Goal: Information Seeking & Learning: Learn about a topic

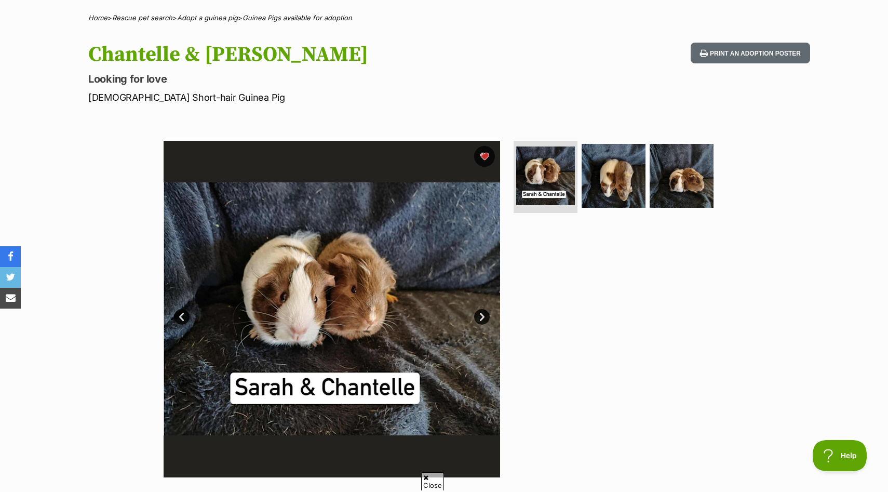
click at [476, 309] on img at bounding box center [332, 309] width 337 height 337
click at [482, 312] on link "Next" at bounding box center [482, 317] width 16 height 16
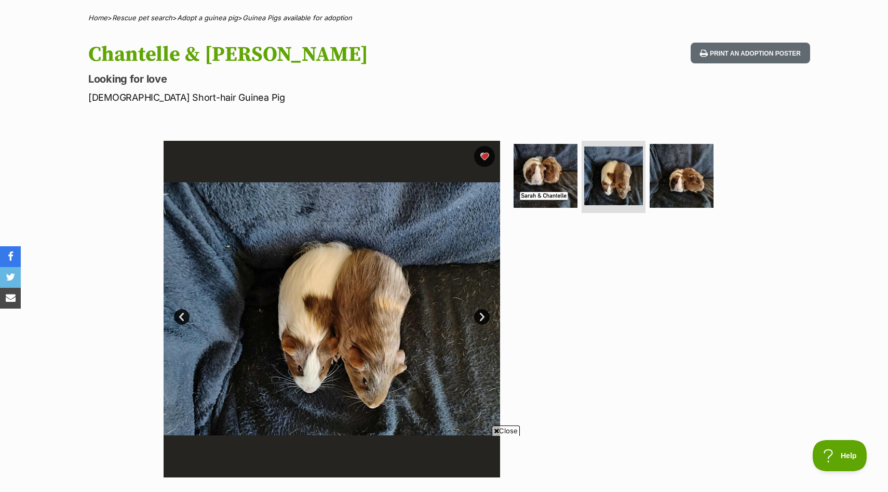
click at [483, 312] on link "Next" at bounding box center [482, 317] width 16 height 16
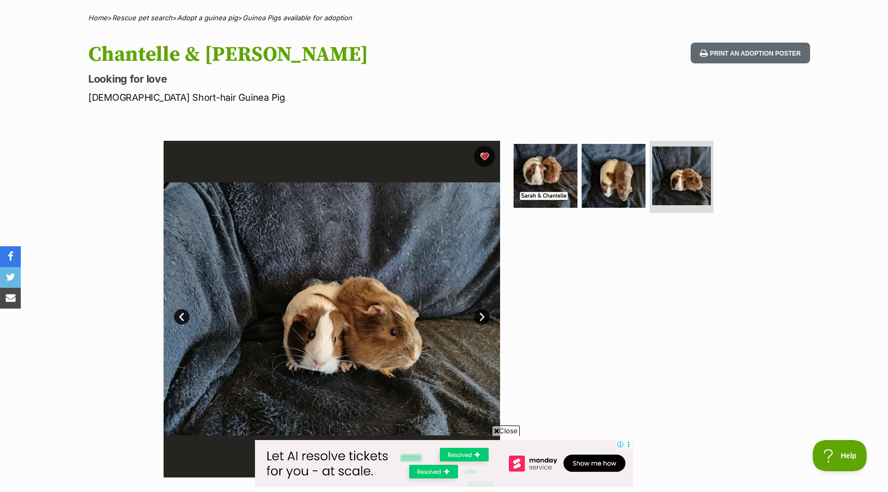
click at [483, 312] on link "Next" at bounding box center [482, 317] width 16 height 16
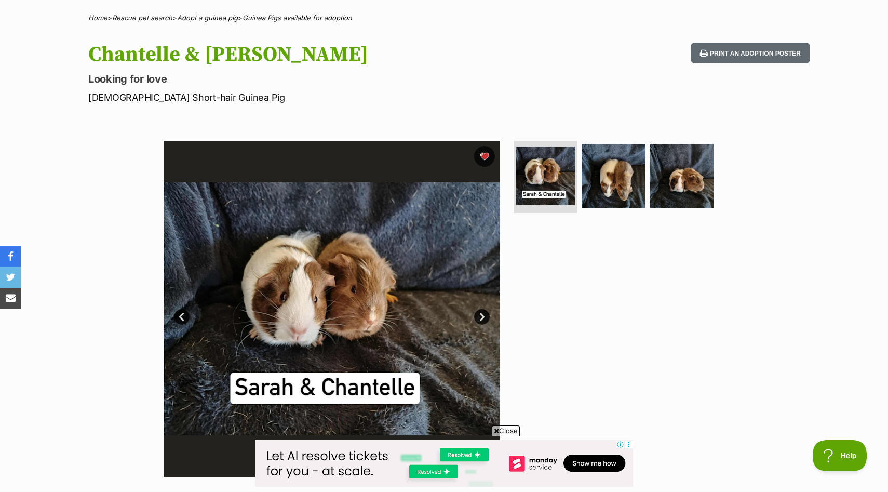
click at [483, 314] on link "Next" at bounding box center [482, 317] width 16 height 16
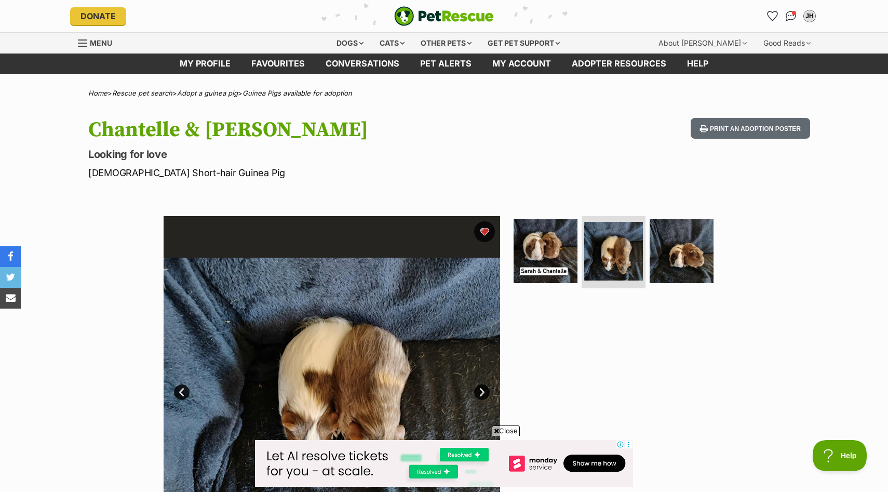
scroll to position [85, 0]
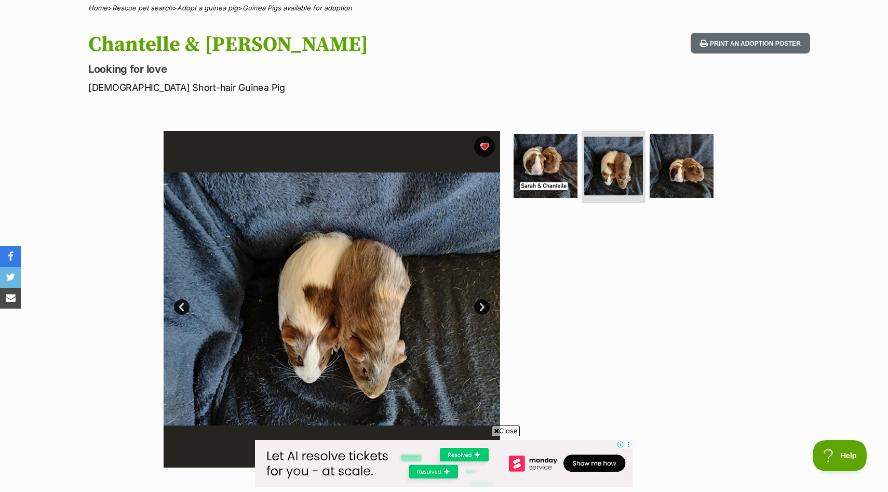
click at [483, 306] on link "Next" at bounding box center [482, 307] width 16 height 16
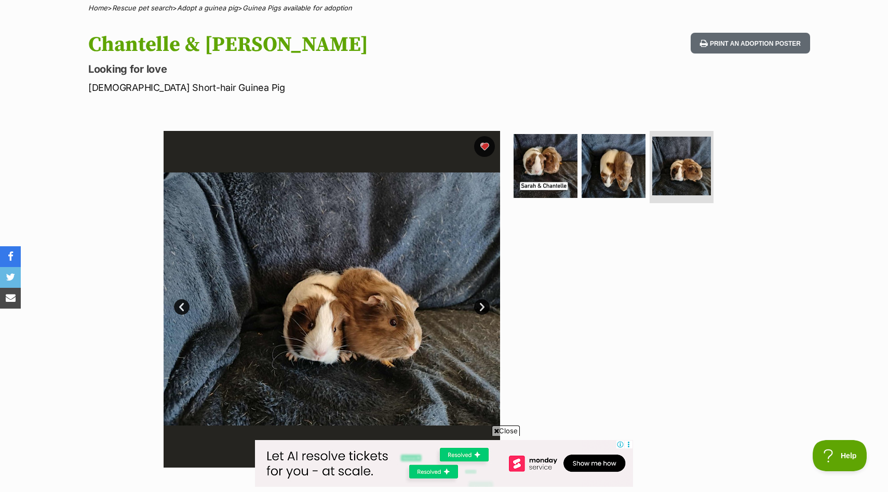
click at [483, 306] on link "Next" at bounding box center [482, 307] width 16 height 16
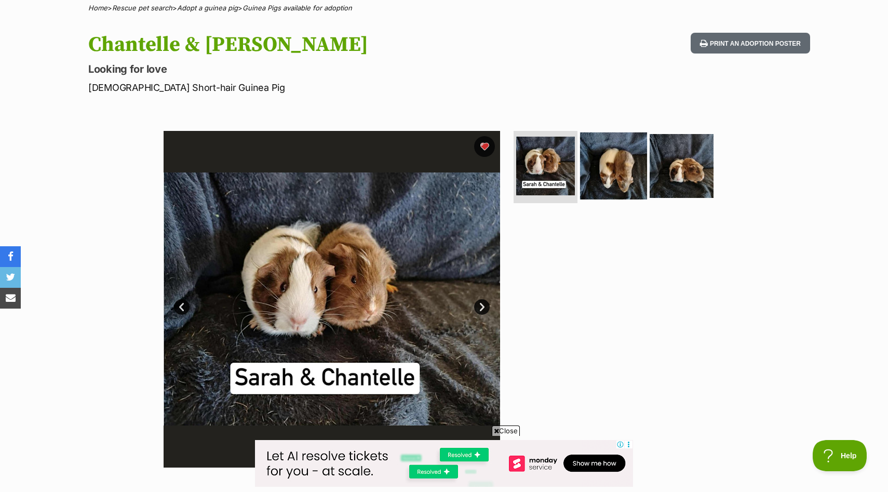
click at [609, 190] on img at bounding box center [613, 165] width 67 height 67
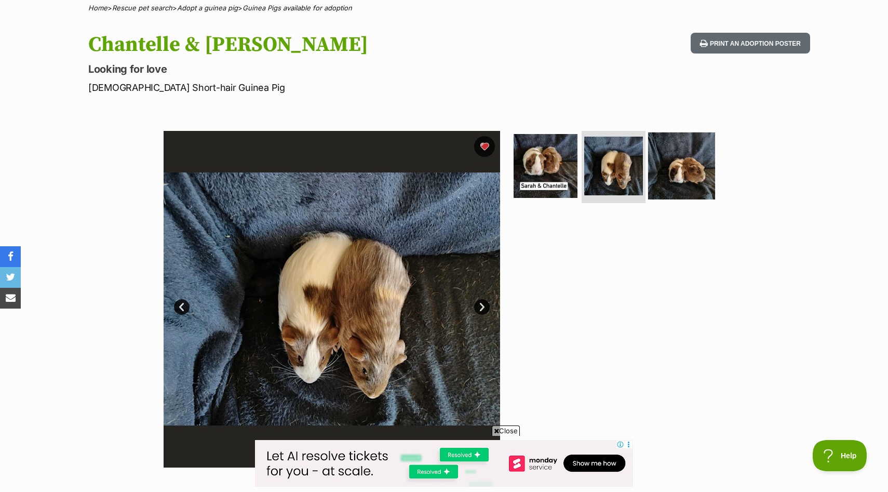
click at [690, 143] on img at bounding box center [681, 165] width 67 height 67
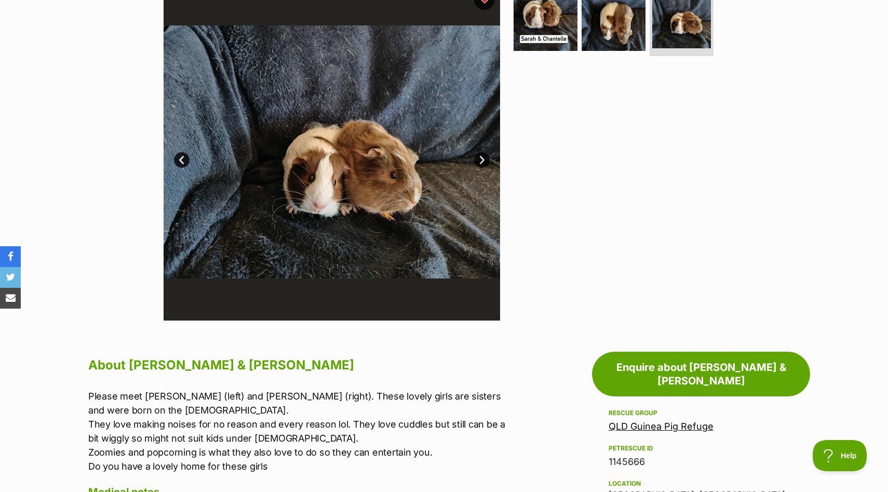
scroll to position [0, 0]
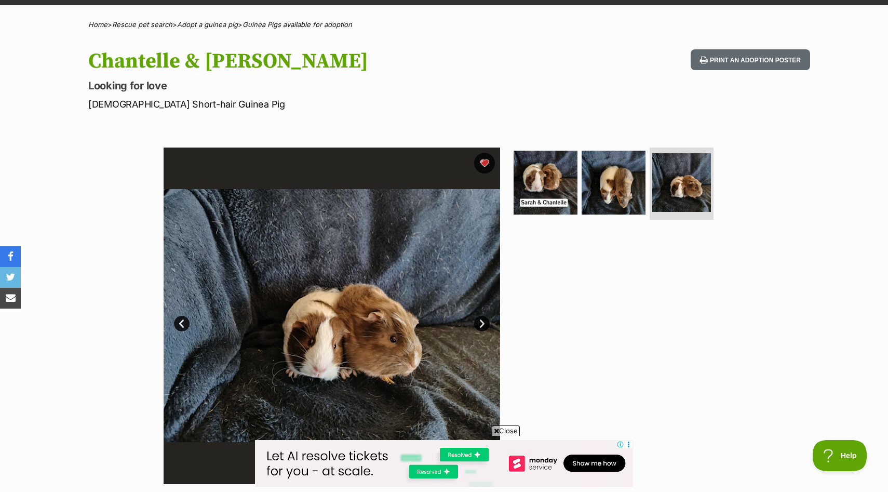
click at [489, 322] on div "Available 3 of 3 images 3 of 3 images 3 of 3 images Next Prev 1 2 3" at bounding box center [332, 316] width 337 height 337
click at [487, 322] on link "Next" at bounding box center [482, 324] width 16 height 16
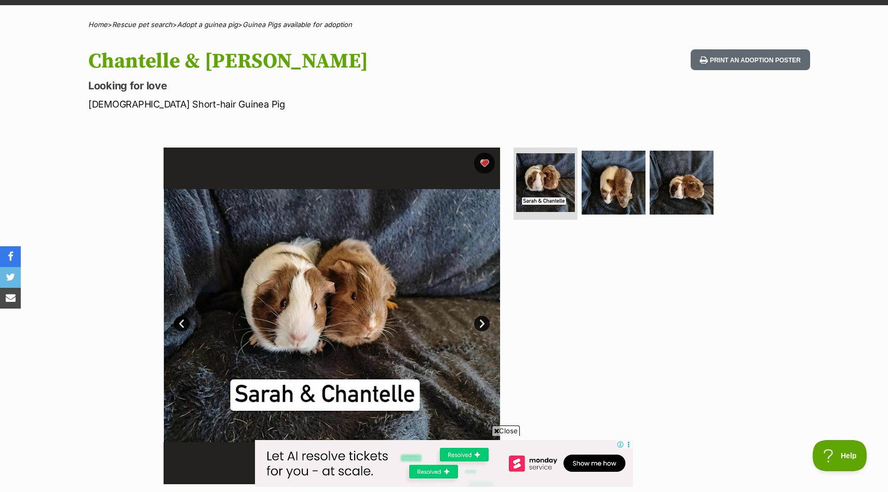
click at [487, 322] on link "Next" at bounding box center [482, 324] width 16 height 16
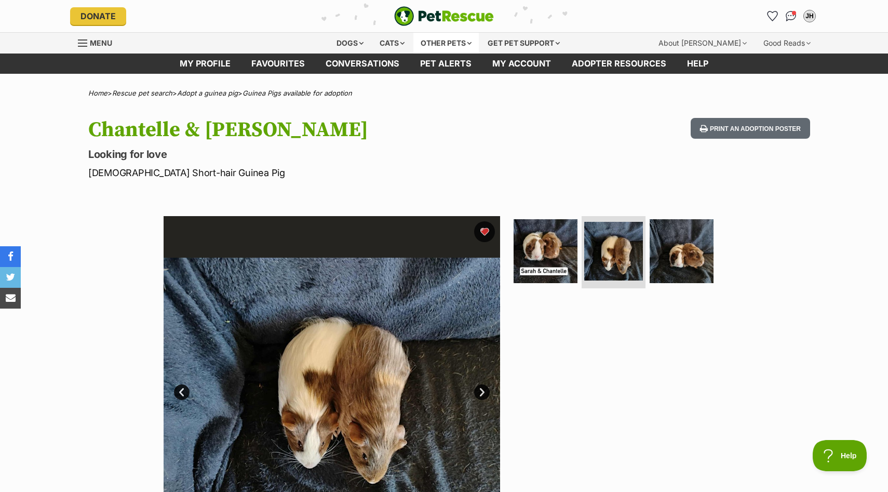
click at [438, 49] on div "Other pets" at bounding box center [445, 43] width 65 height 21
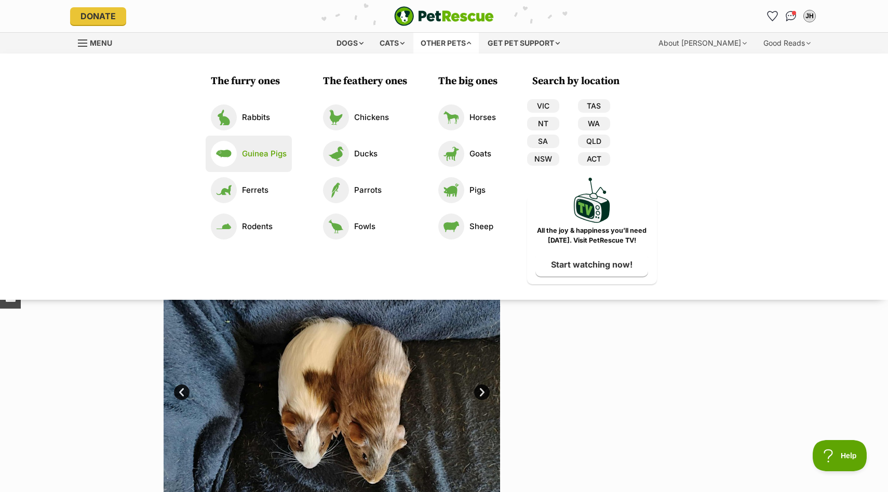
click at [276, 156] on p "Guinea Pigs" at bounding box center [264, 154] width 45 height 12
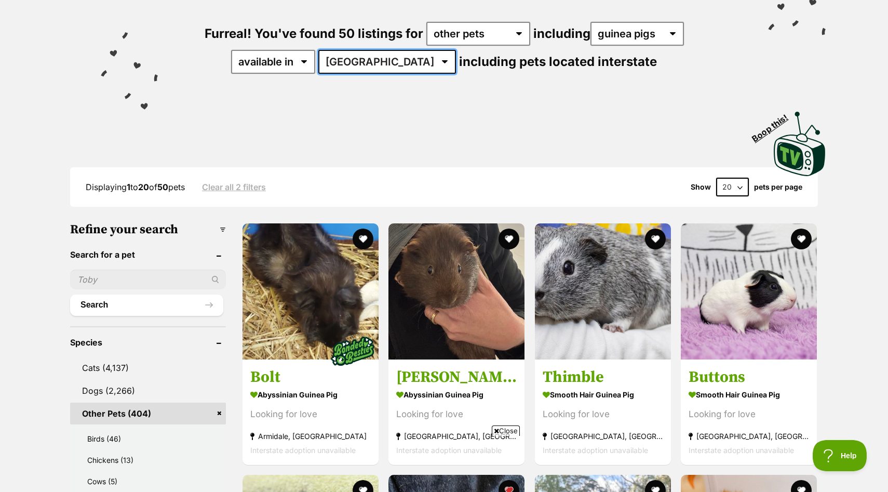
click at [388, 67] on select "Australia ACT NSW QLD TAS VIC WA" at bounding box center [387, 62] width 138 height 24
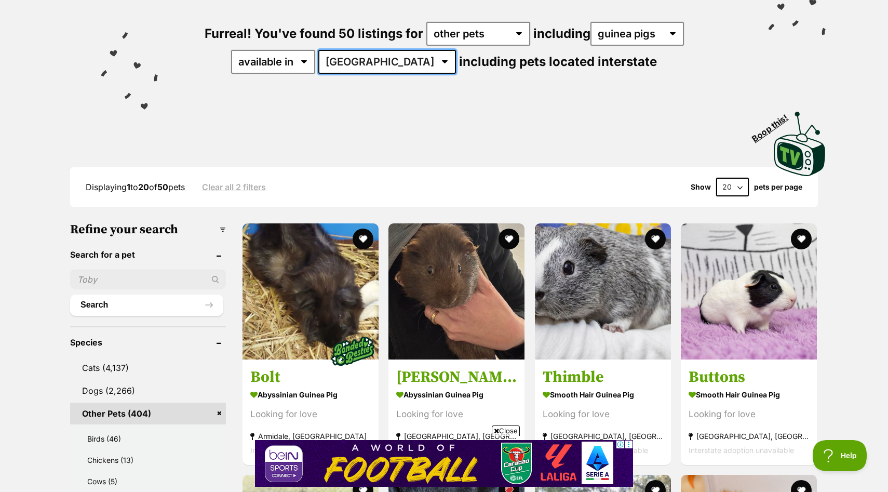
select select "QLD"
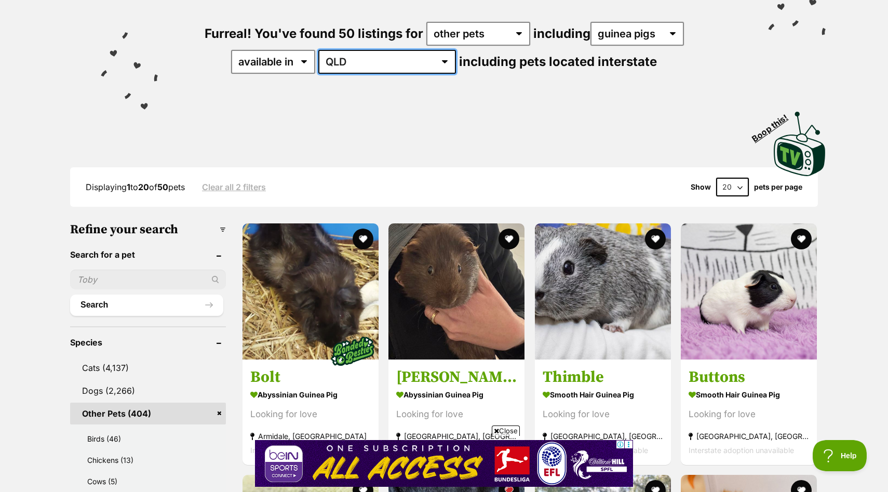
click at [352, 50] on select "Australia ACT NSW QLD TAS VIC WA" at bounding box center [387, 62] width 138 height 24
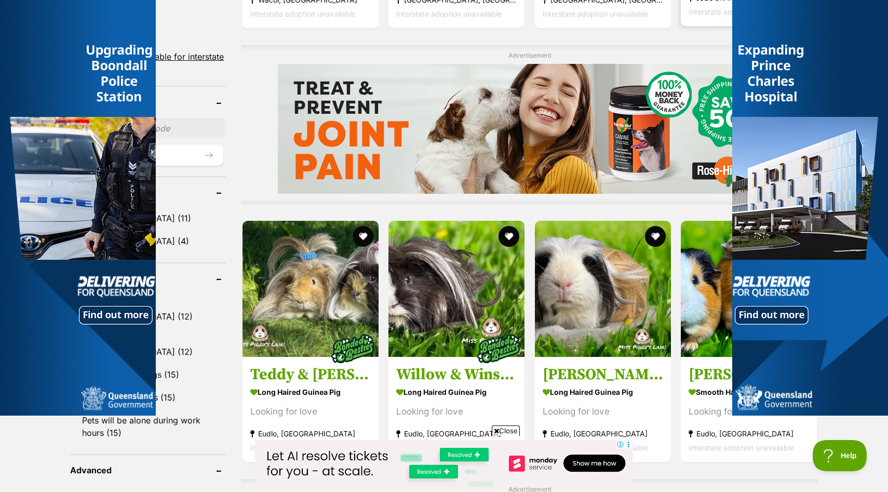
scroll to position [1156, 0]
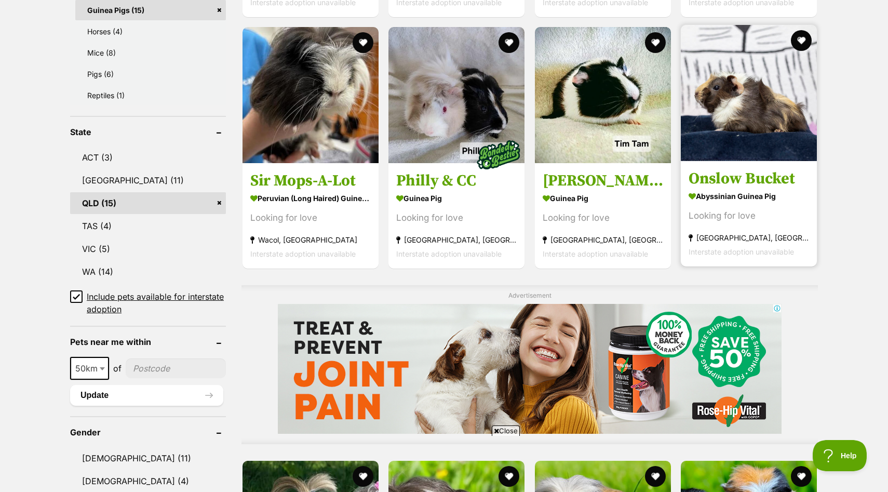
click at [717, 108] on img at bounding box center [749, 93] width 136 height 136
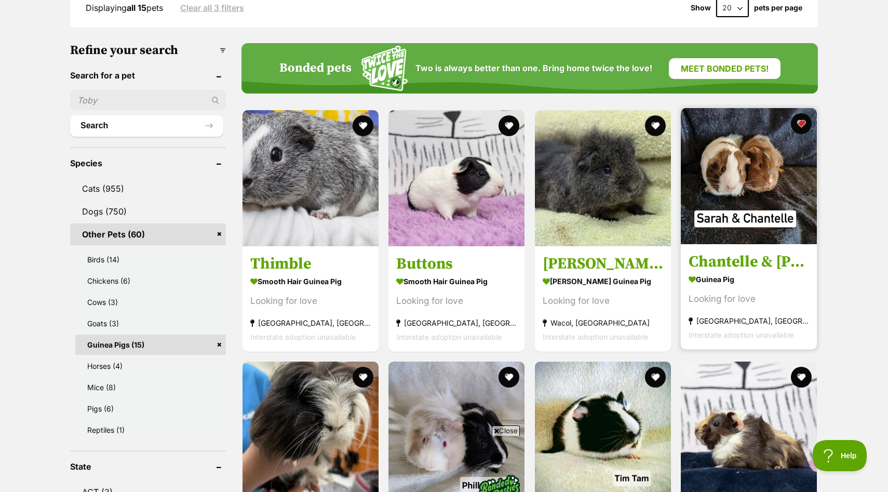
click at [715, 164] on img at bounding box center [749, 176] width 136 height 136
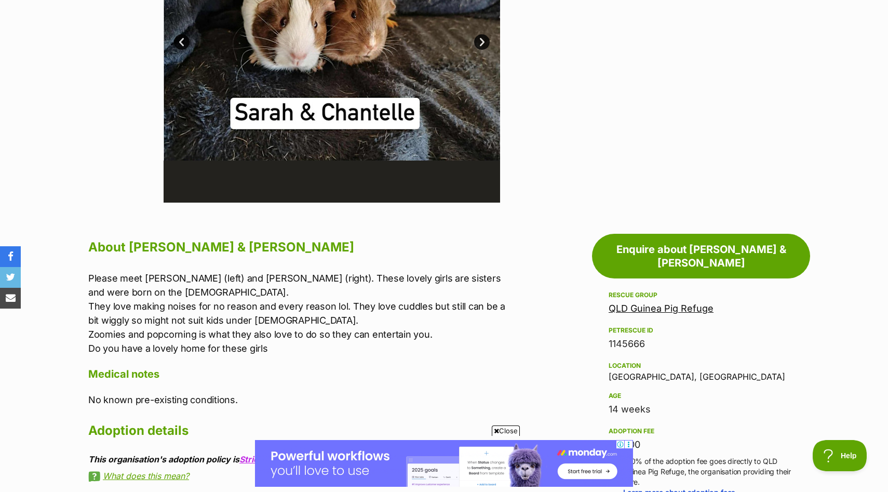
scroll to position [222, 0]
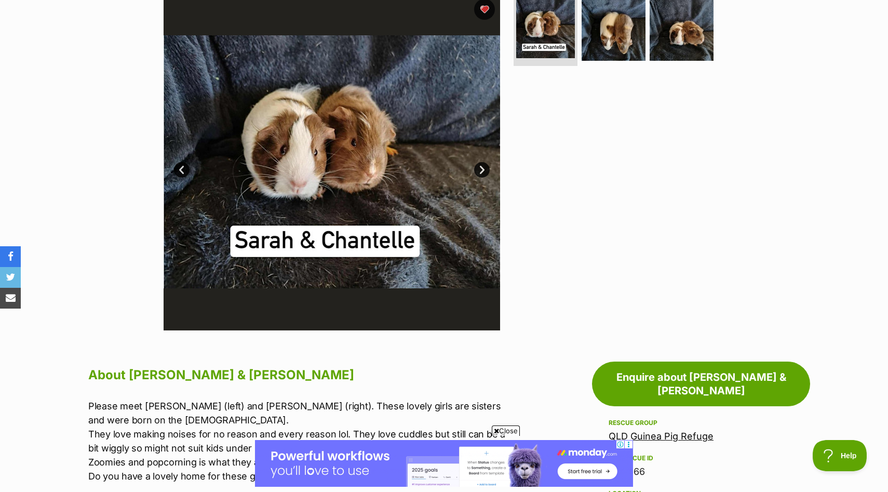
click at [483, 176] on link "Next" at bounding box center [482, 170] width 16 height 16
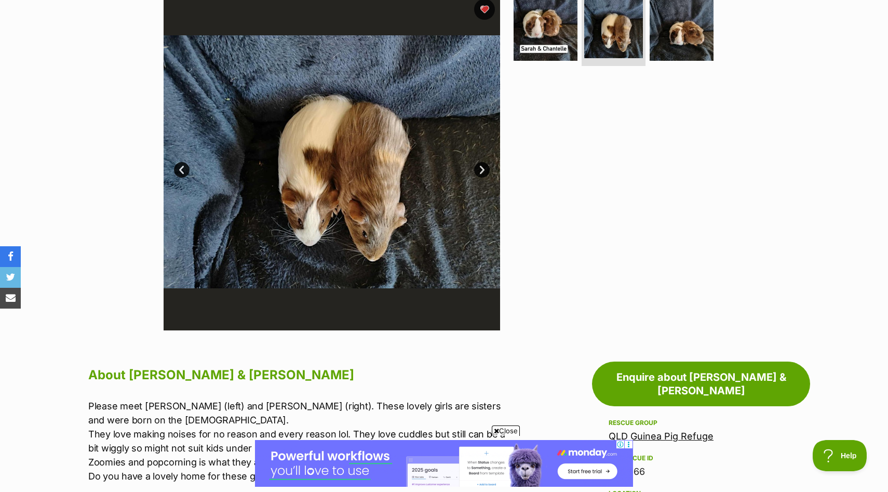
click at [484, 170] on link "Next" at bounding box center [482, 170] width 16 height 16
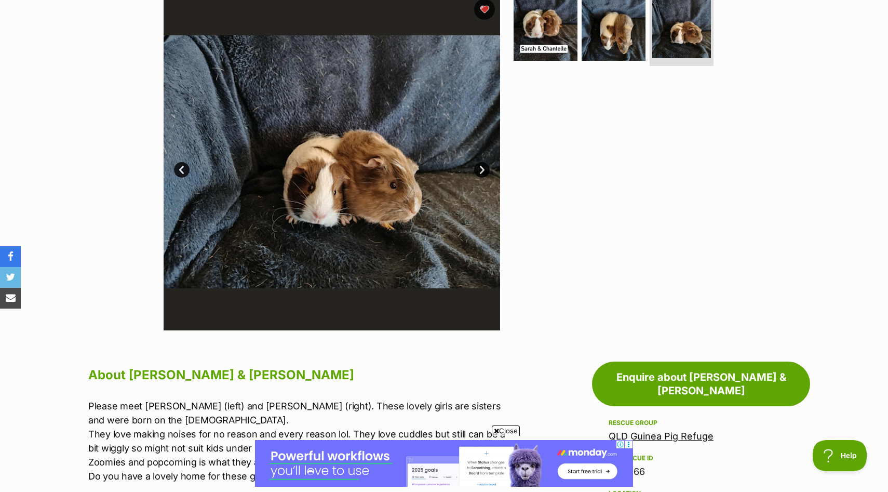
click at [484, 170] on link "Next" at bounding box center [482, 170] width 16 height 16
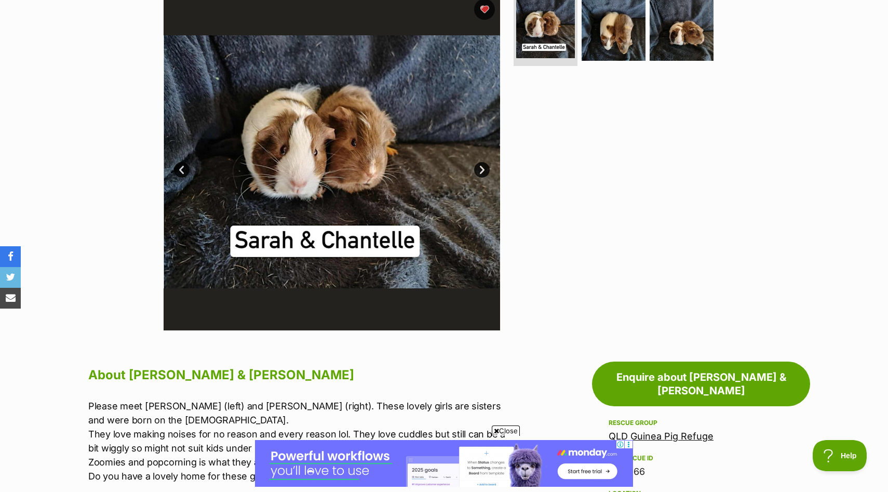
click at [484, 170] on link "Next" at bounding box center [482, 170] width 16 height 16
